Goal: Transaction & Acquisition: Purchase product/service

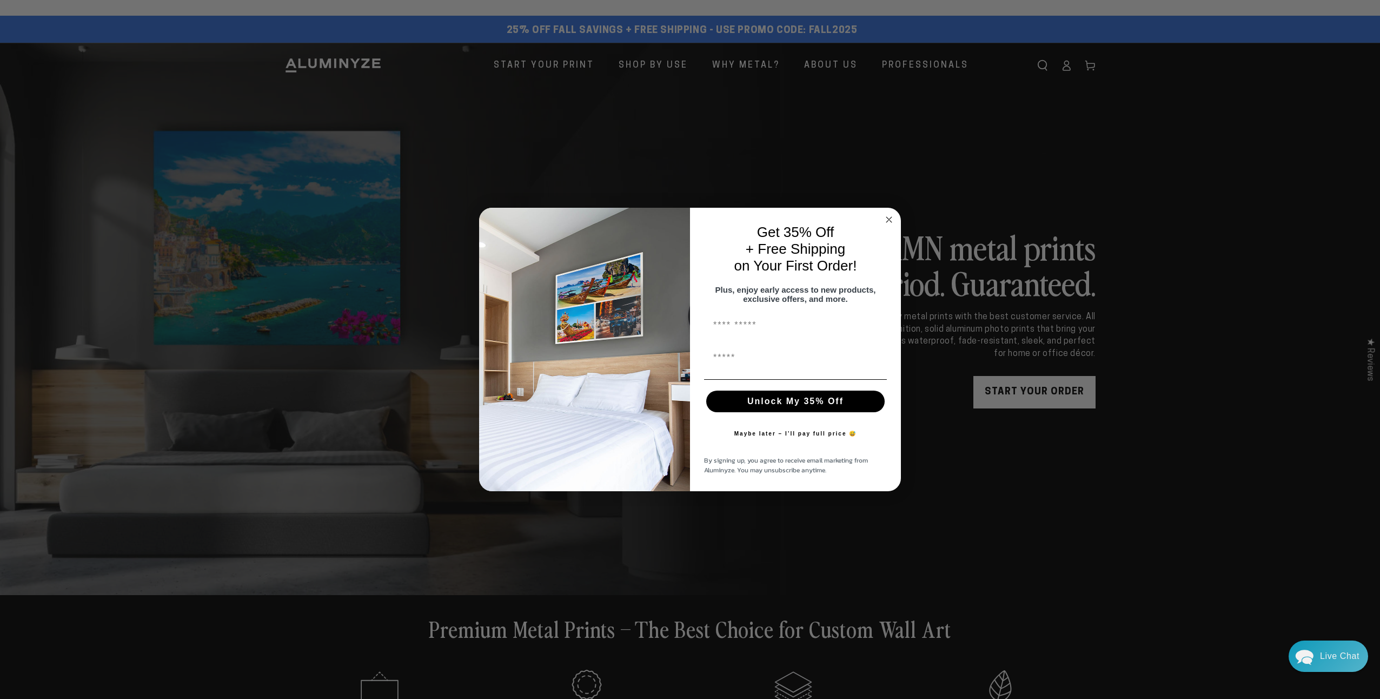
click at [886, 214] on circle "Close dialog" at bounding box center [889, 220] width 12 height 12
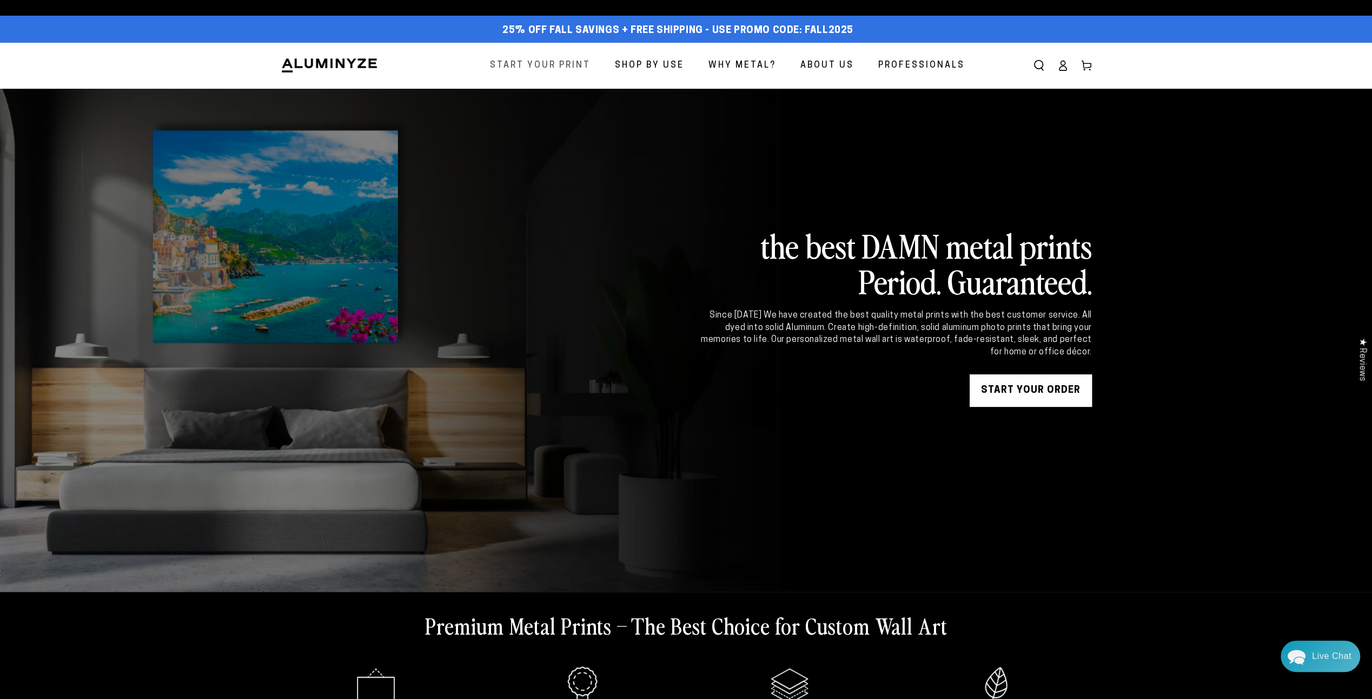
click at [566, 71] on span "Start Your Print" at bounding box center [540, 66] width 101 height 16
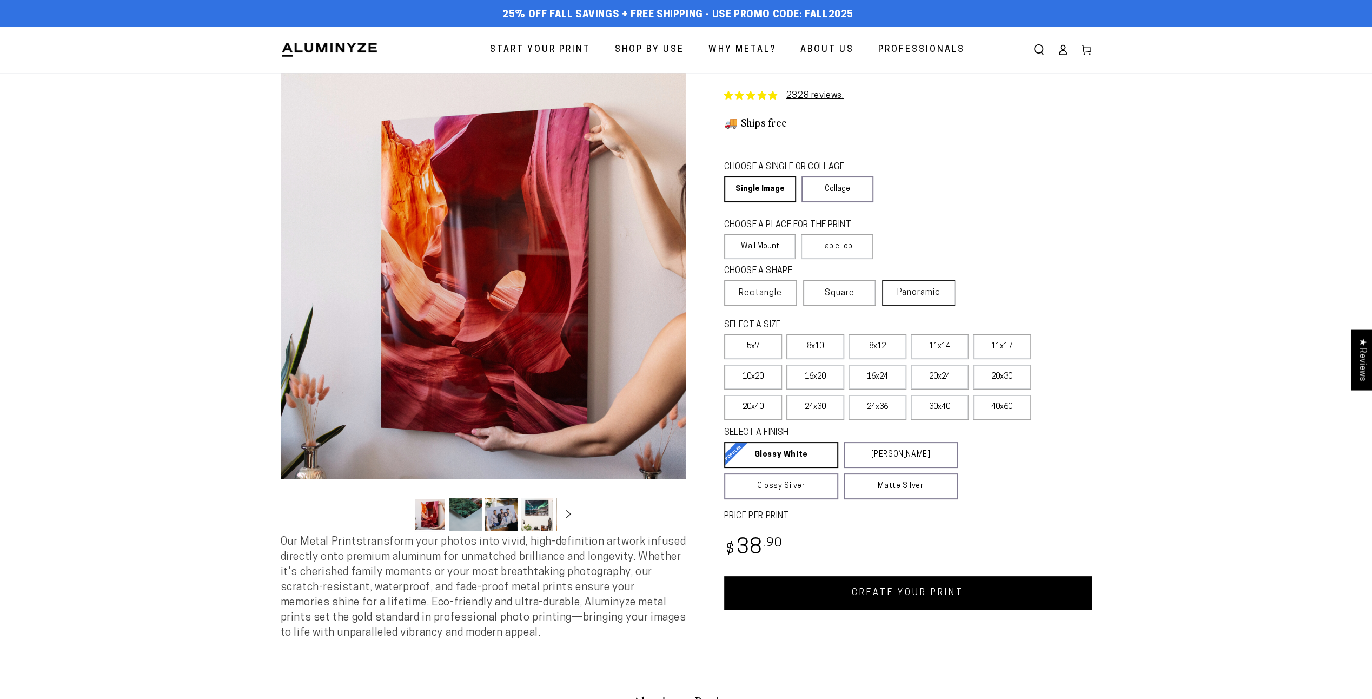
click at [936, 297] on span "Panoramic" at bounding box center [918, 292] width 43 height 9
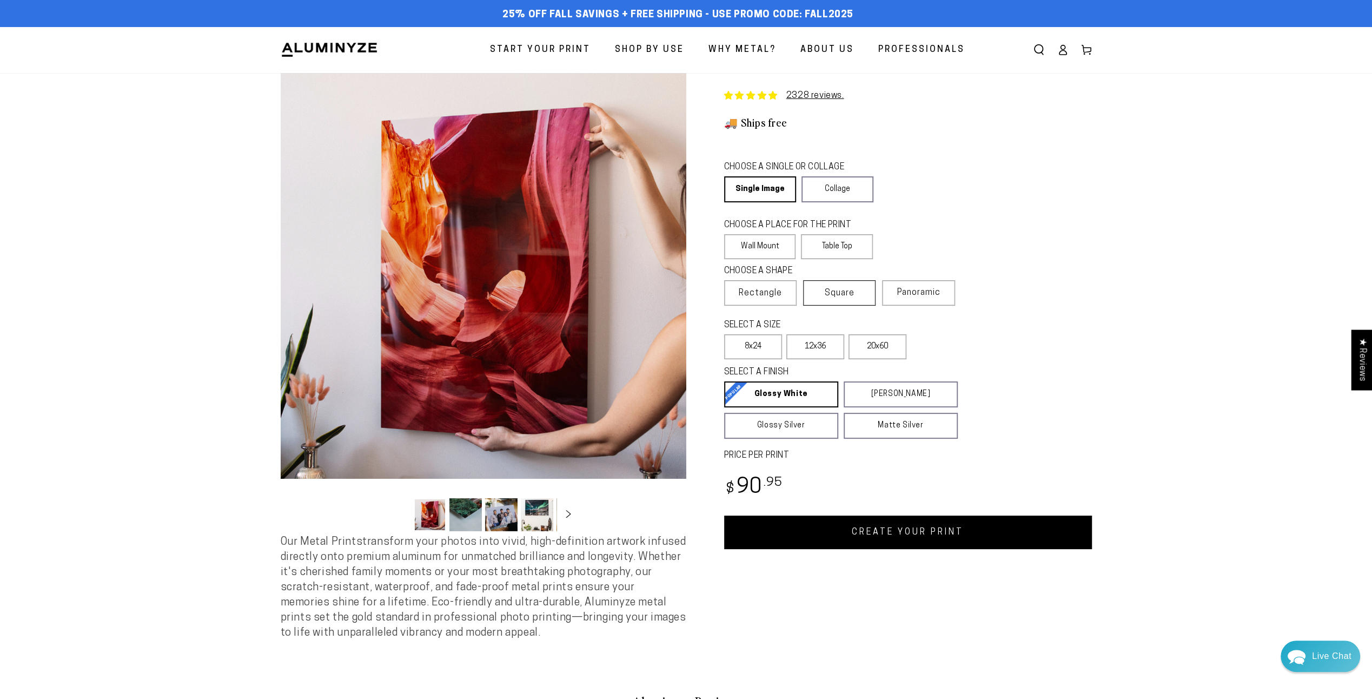
click at [843, 299] on span "Square" at bounding box center [840, 293] width 30 height 13
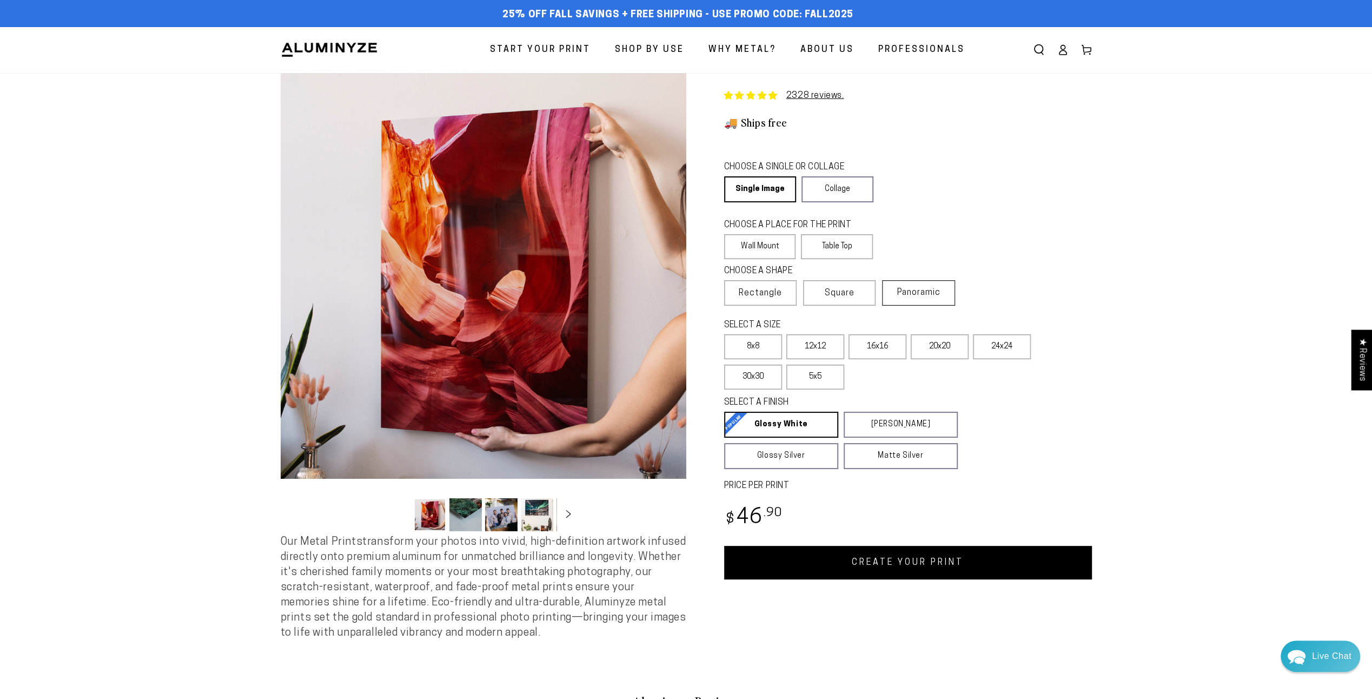
click at [914, 300] on label "Panoramic" at bounding box center [918, 292] width 72 height 25
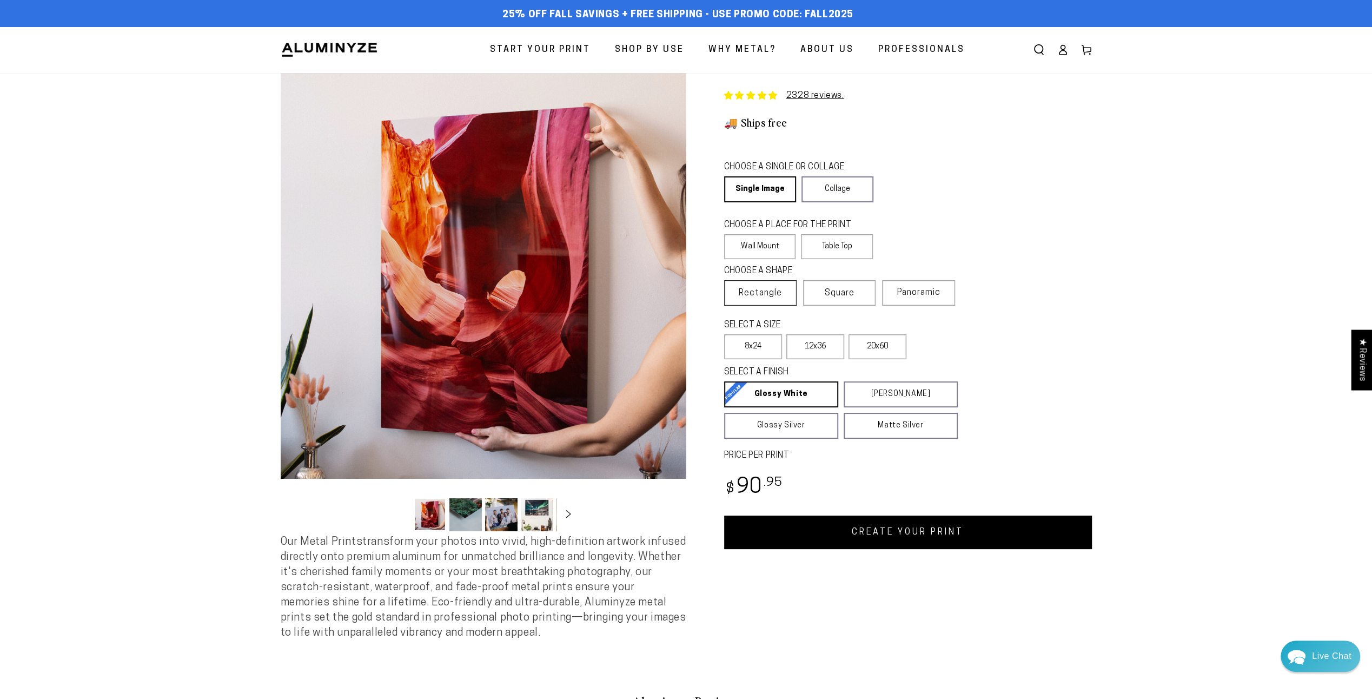
click at [751, 293] on span "Rectangle" at bounding box center [760, 293] width 43 height 13
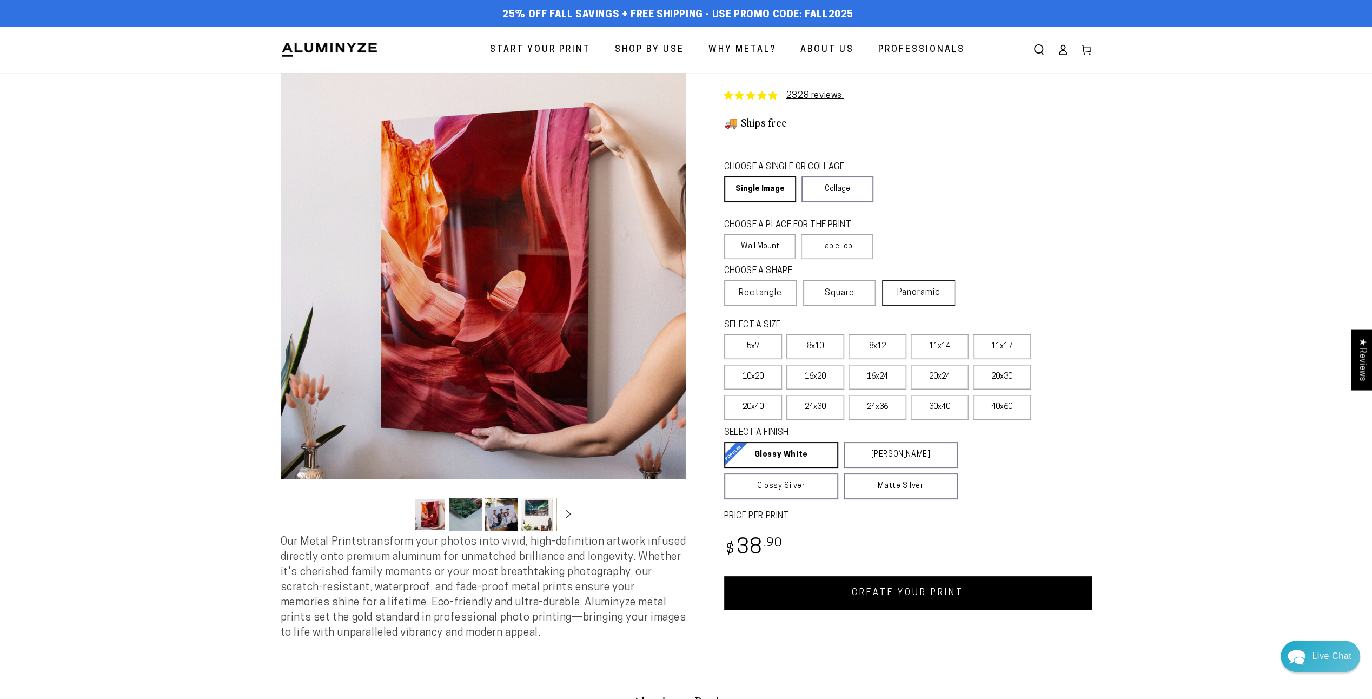
click at [933, 297] on span "Panoramic" at bounding box center [918, 292] width 43 height 9
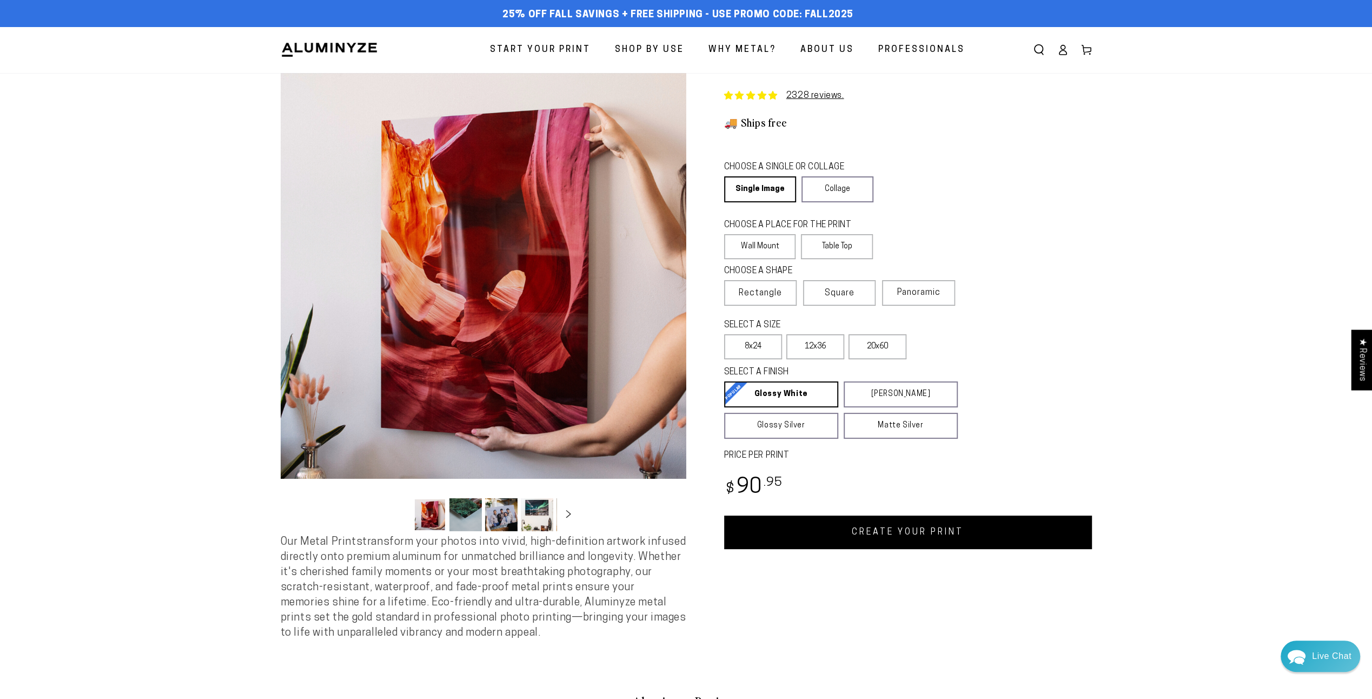
click at [781, 306] on label "Rectangle" at bounding box center [760, 292] width 72 height 25
